Goal: Task Accomplishment & Management: Complete application form

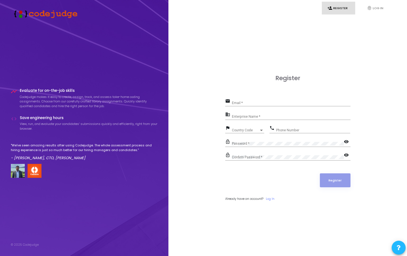
scroll to position [16, 0]
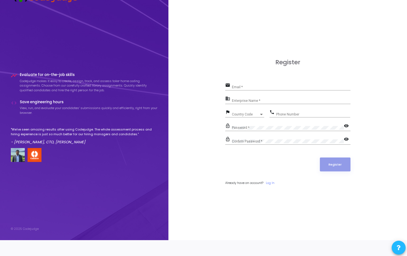
click at [399, 250] on span at bounding box center [399, 247] width 4 height 13
click at [399, 211] on icon at bounding box center [399, 213] width 4 height 4
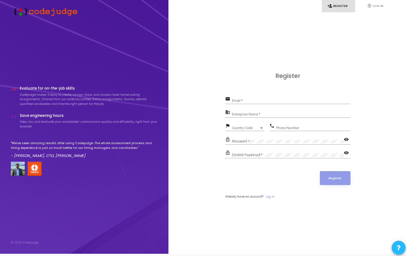
scroll to position [0, 0]
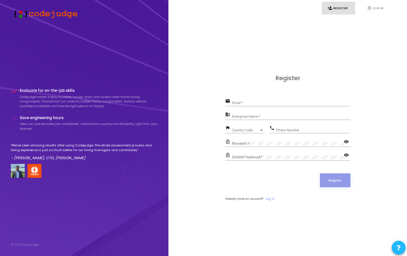
click at [265, 114] on div "Enterprise Name *" at bounding box center [291, 115] width 119 height 9
click at [265, 117] on input "Enterprise Name *" at bounding box center [291, 117] width 119 height 4
click at [398, 17] on div "Register email Email * business Enterprise Name * Required field flag Country C…" at bounding box center [287, 144] width 226 height 256
click at [275, 112] on div "Enterprise Name *" at bounding box center [291, 115] width 119 height 9
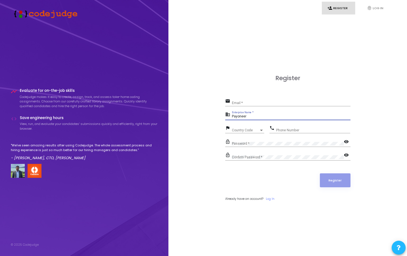
type input "Payoneer"
click at [264, 102] on input "Email *" at bounding box center [291, 103] width 119 height 4
type input "[PERSON_NAME][EMAIL_ADDRESS][PERSON_NAME][DOMAIN_NAME]"
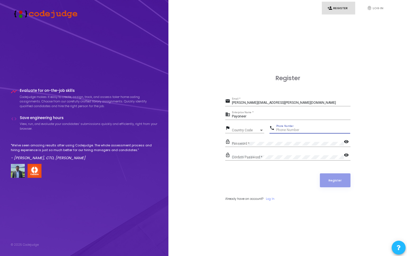
click at [287, 129] on input "Phone Number" at bounding box center [313, 130] width 74 height 4
click at [253, 129] on div "Country Code" at bounding box center [245, 130] width 27 height 3
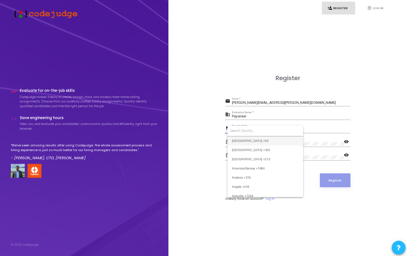
type input "n"
type input "india"
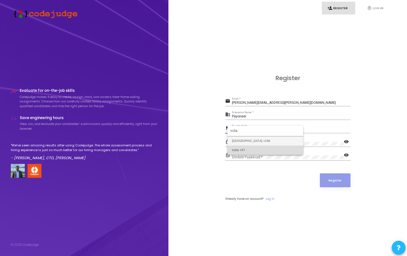
click at [241, 148] on span "India +91" at bounding box center [265, 150] width 67 height 9
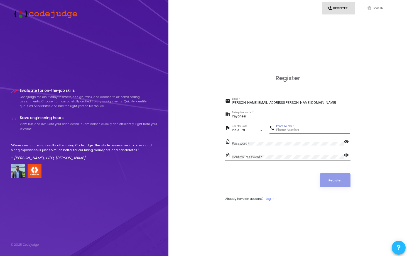
click at [307, 132] on input "Phone Number" at bounding box center [313, 130] width 74 height 4
type input "7016465159"
click at [284, 146] on div "Password *" at bounding box center [288, 142] width 112 height 9
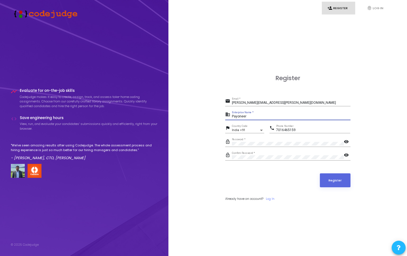
click at [285, 117] on input "Payoneer" at bounding box center [291, 117] width 119 height 4
click at [286, 107] on div "email [PERSON_NAME][EMAIL_ADDRESS][PERSON_NAME][DOMAIN_NAME] Email *" at bounding box center [287, 103] width 125 height 13
click at [286, 105] on div "[PERSON_NAME][EMAIL_ADDRESS][PERSON_NAME][DOMAIN_NAME] Email *" at bounding box center [291, 101] width 119 height 9
click at [334, 189] on form "email [PERSON_NAME][EMAIL_ADDRESS][PERSON_NAME][DOMAIN_NAME] Email * business P…" at bounding box center [287, 149] width 125 height 104
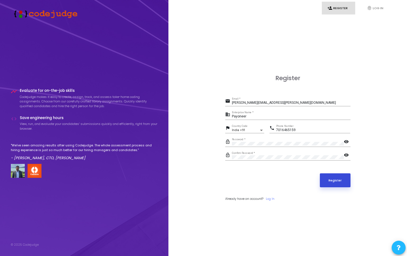
click at [334, 185] on button "Register" at bounding box center [335, 180] width 31 height 14
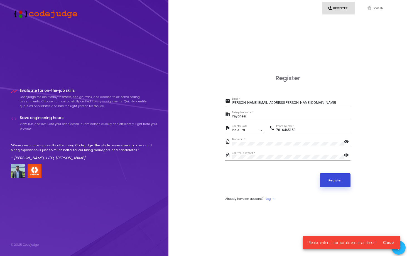
click at [334, 185] on button "Register" at bounding box center [335, 180] width 31 height 14
click at [292, 105] on input "[PERSON_NAME][EMAIL_ADDRESS][PERSON_NAME][DOMAIN_NAME]" at bounding box center [291, 103] width 119 height 4
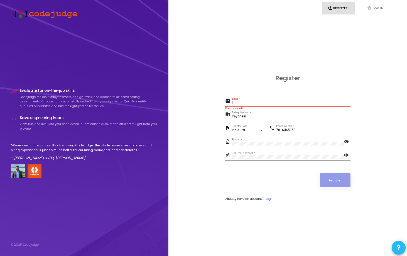
type input "["
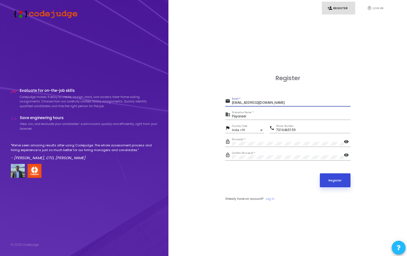
type input "[EMAIL_ADDRESS][DOMAIN_NAME]"
click at [336, 179] on button "Register" at bounding box center [335, 180] width 31 height 14
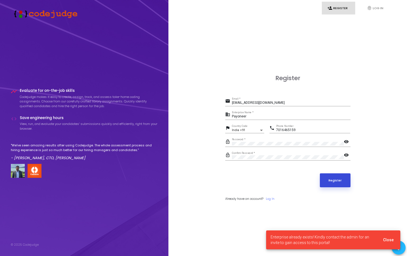
click at [336, 179] on button "Register" at bounding box center [335, 180] width 31 height 14
click at [308, 105] on input "[EMAIL_ADDRESS][DOMAIN_NAME]" at bounding box center [291, 103] width 119 height 4
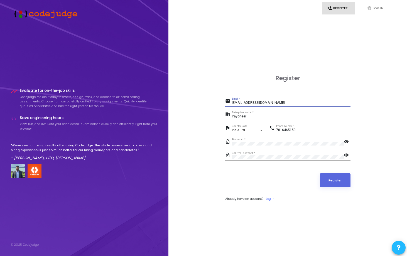
click at [339, 188] on form "email [EMAIL_ADDRESS][DOMAIN_NAME] Email * business Payoneer Enterprise Name * …" at bounding box center [287, 149] width 125 height 104
click at [339, 183] on button "Register" at bounding box center [335, 180] width 31 height 14
